Goal: Information Seeking & Learning: Learn about a topic

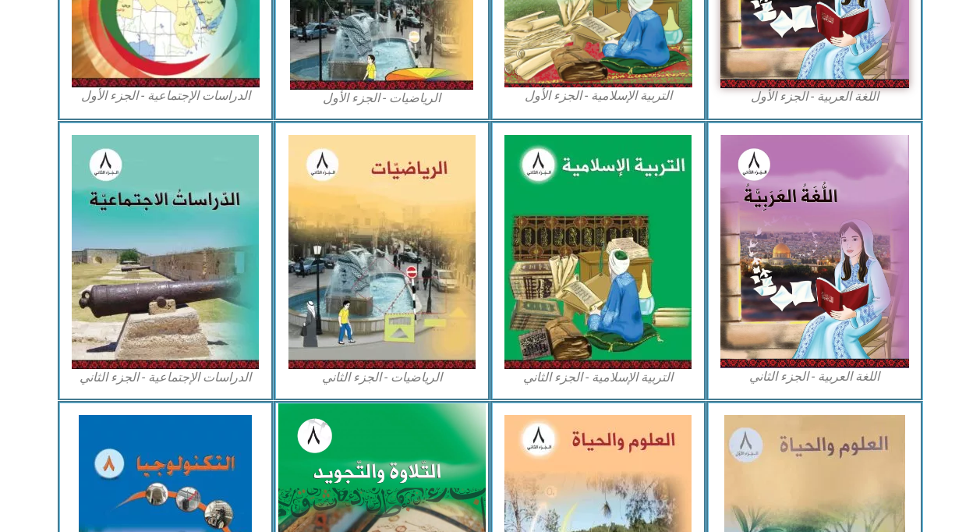
scroll to position [645, 0]
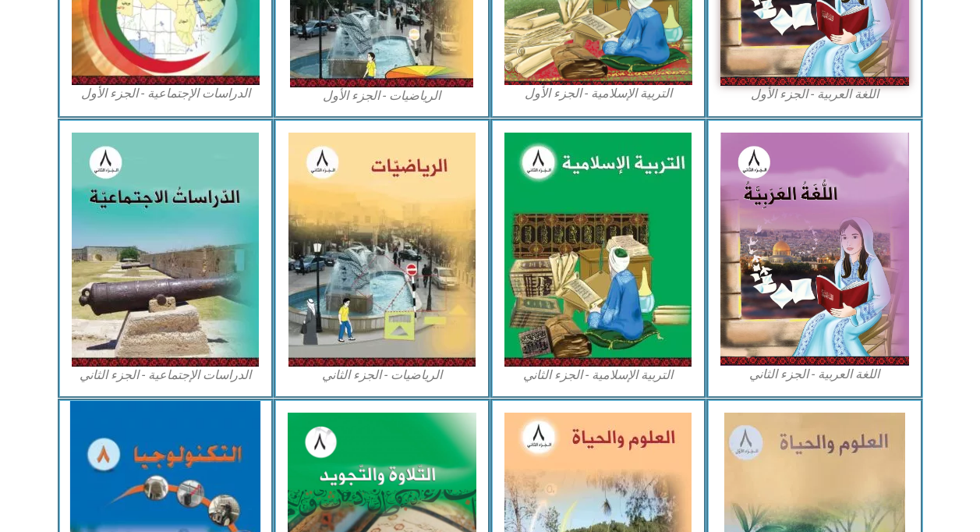
click at [156, 461] on img at bounding box center [165, 529] width 190 height 257
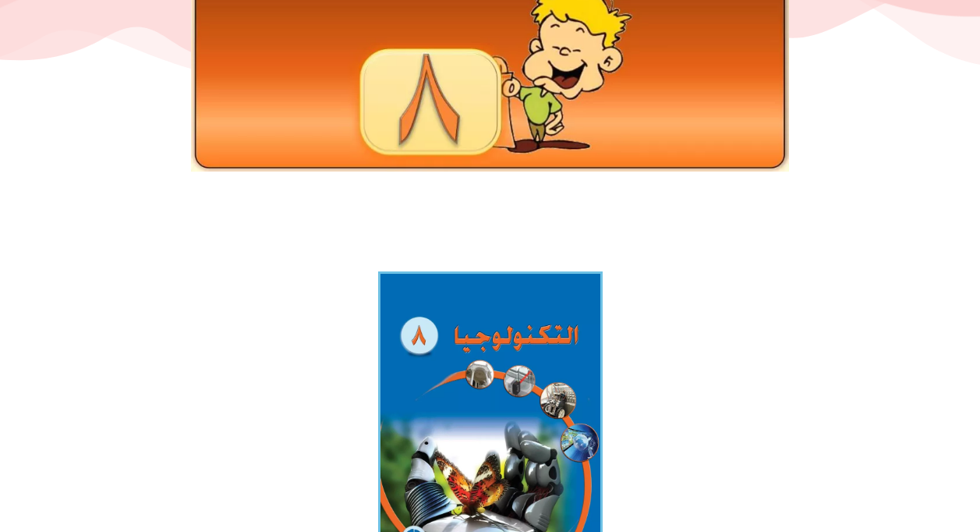
scroll to position [208, 0]
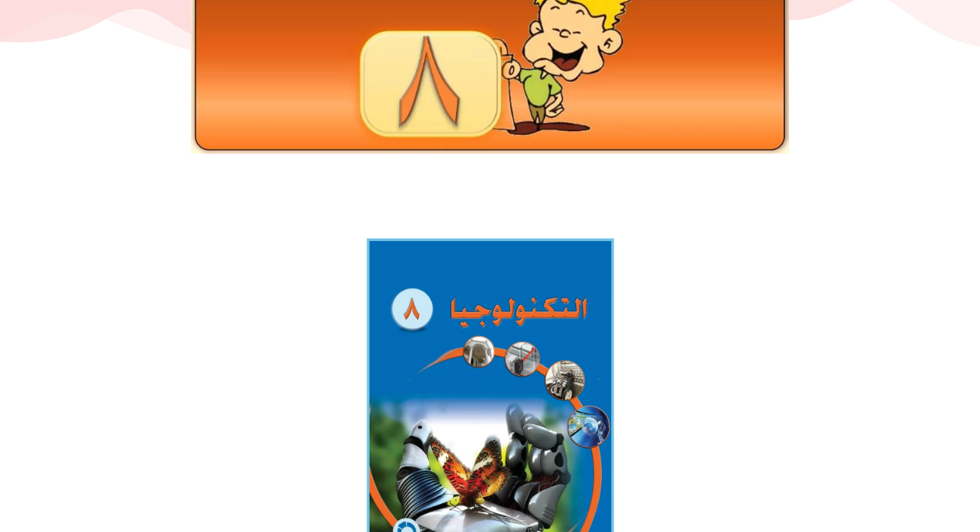
click at [488, 303] on img at bounding box center [489, 405] width 247 height 332
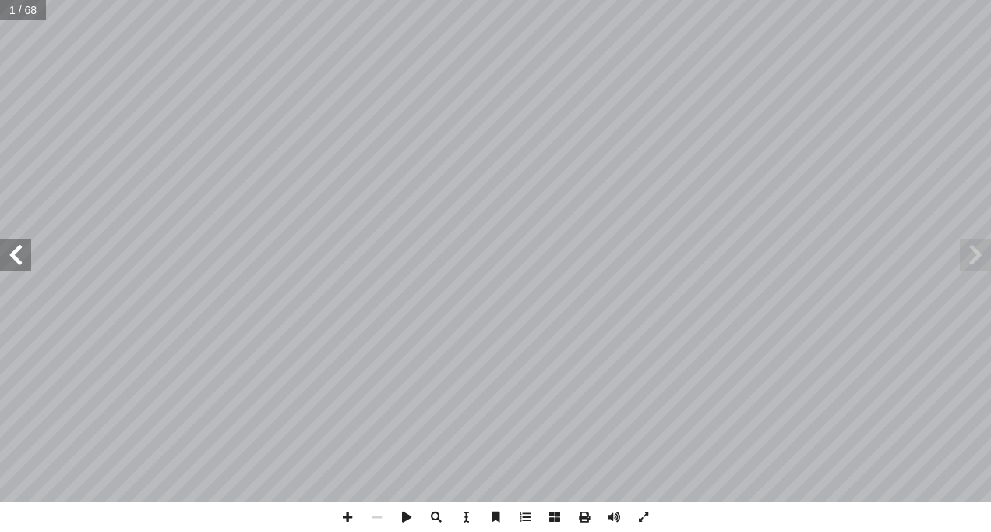
click at [27, 257] on span at bounding box center [15, 254] width 31 height 31
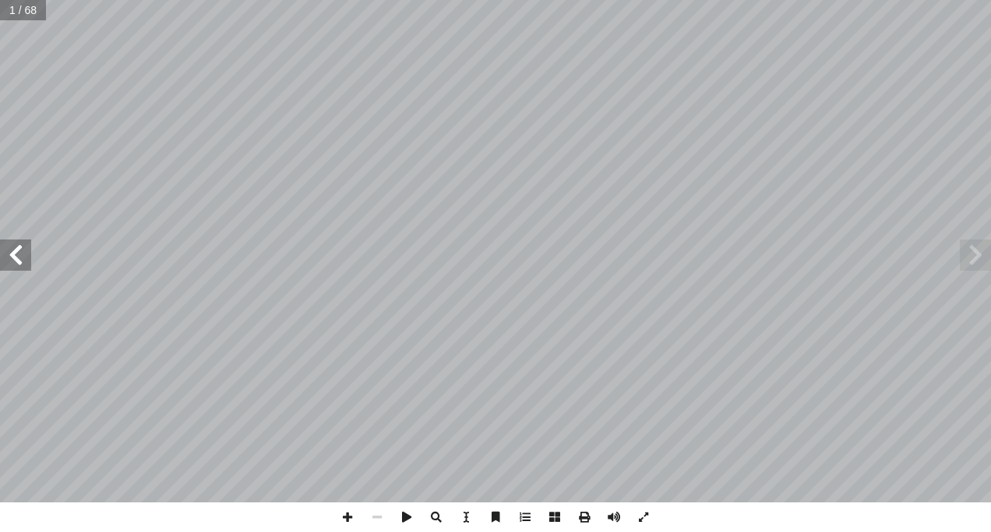
click at [27, 257] on span at bounding box center [15, 254] width 31 height 31
click at [24, 256] on span at bounding box center [15, 254] width 31 height 31
click at [965, 517] on div "8 أنواع المجسات ومبدأ عملها : على التطبيقات التي تستخدم فيها، ومنها ً تصنف المج…" at bounding box center [495, 266] width 991 height 532
click at [665, 103] on html "الصفحة الرئيسية الصف الأول الصف الثاني الصف الثالث الصف الرابع الصف الخامس الصف…" at bounding box center [495, 51] width 991 height 103
